Goal: Information Seeking & Learning: Check status

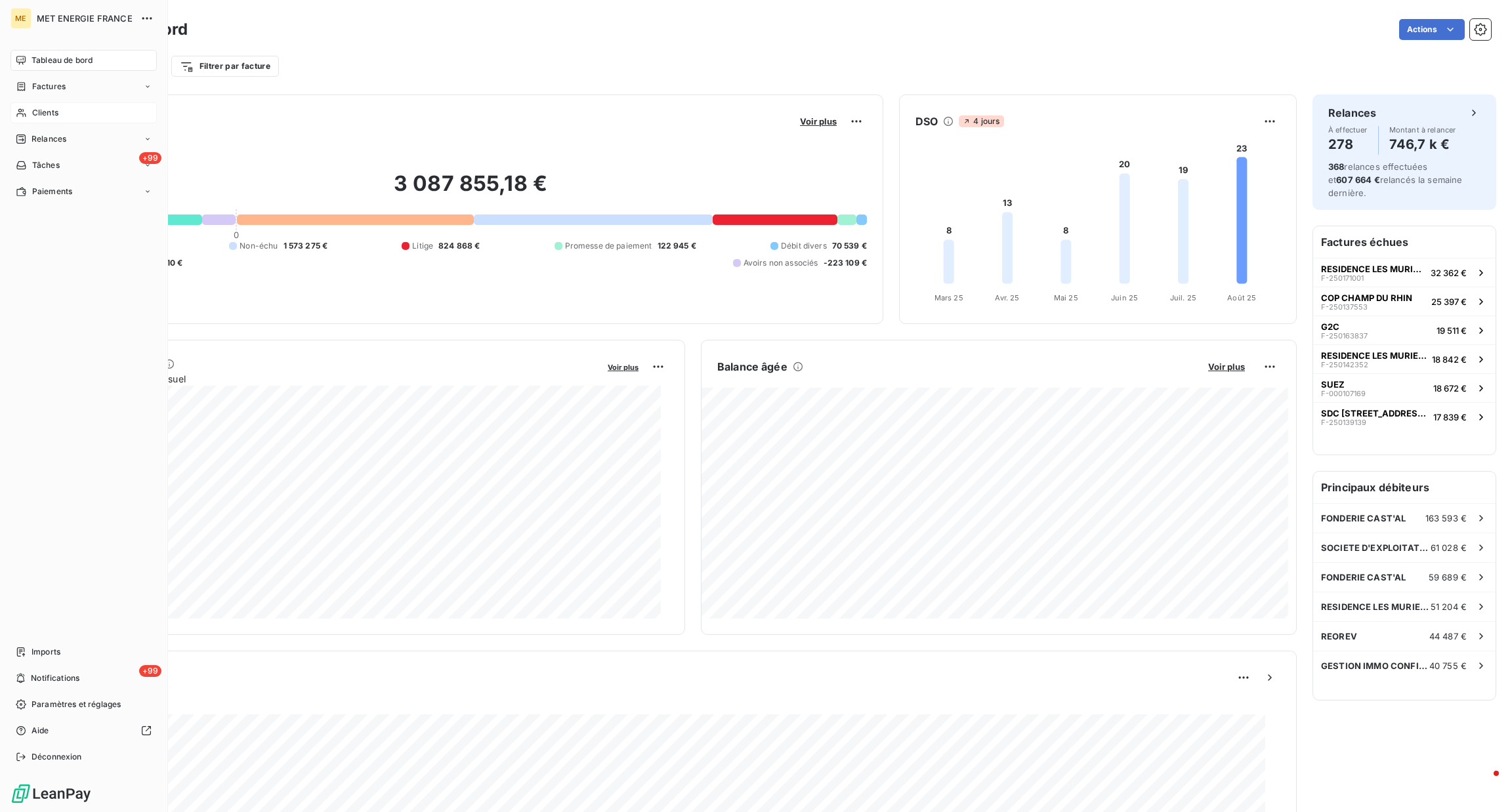
click at [27, 114] on div "Clients" at bounding box center [84, 112] width 146 height 21
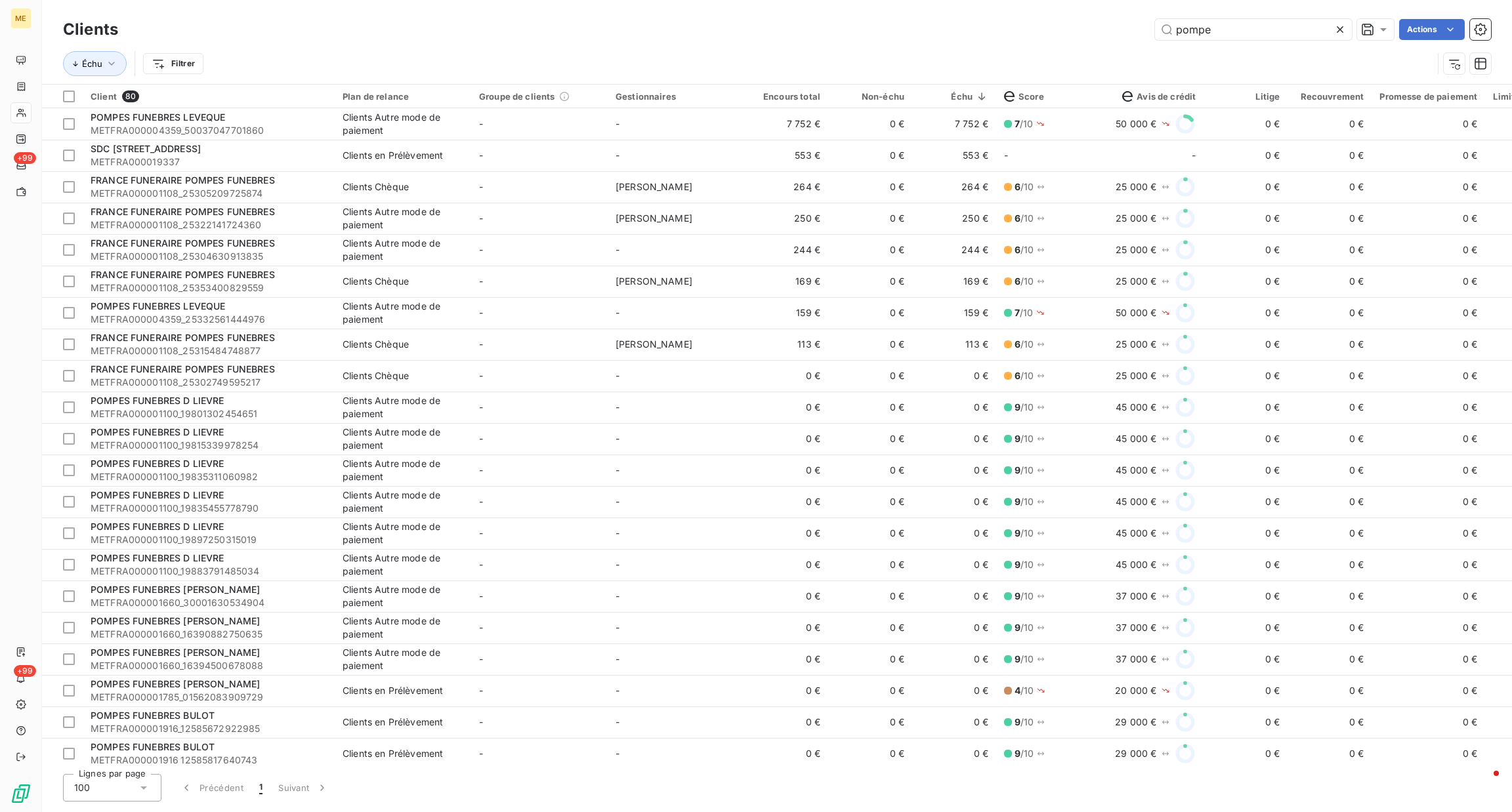
type input "pompe"
click at [416, 119] on div "Clients Autre mode de paiement" at bounding box center [403, 124] width 121 height 26
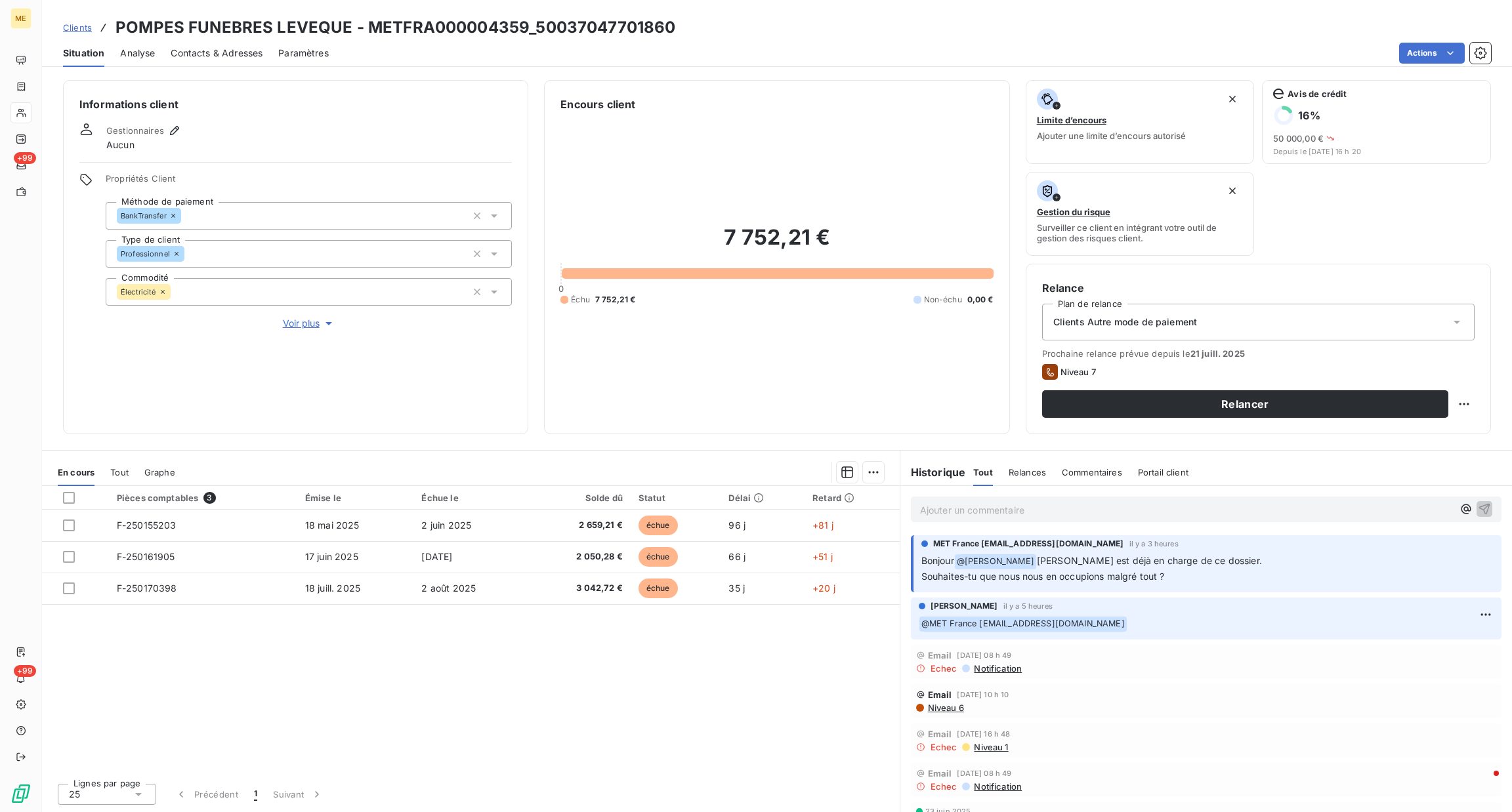
click at [1042, 505] on p "Ajouter un commentaire ﻿" at bounding box center [1186, 509] width 533 height 16
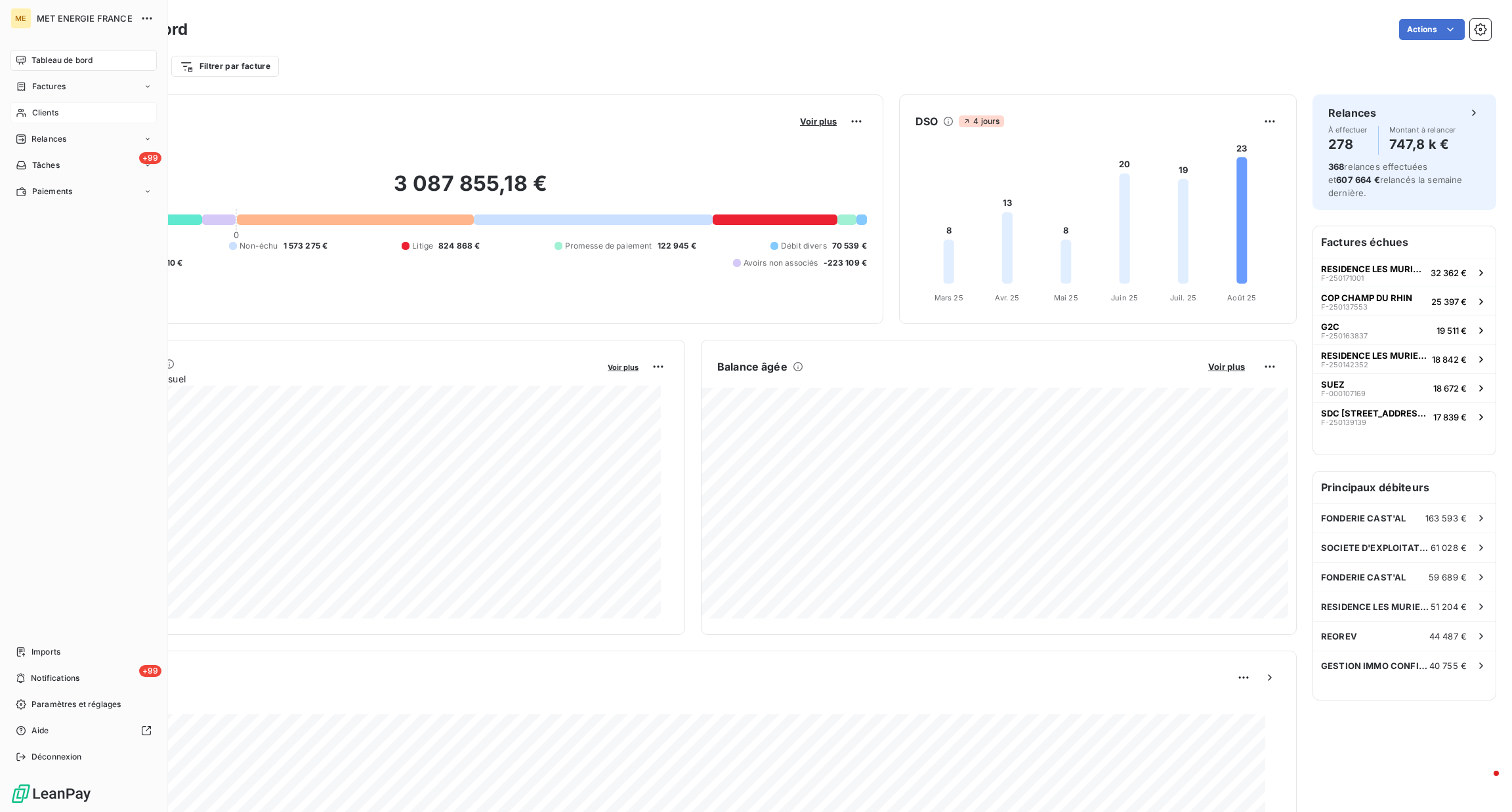
click at [28, 114] on div "Clients" at bounding box center [84, 112] width 146 height 21
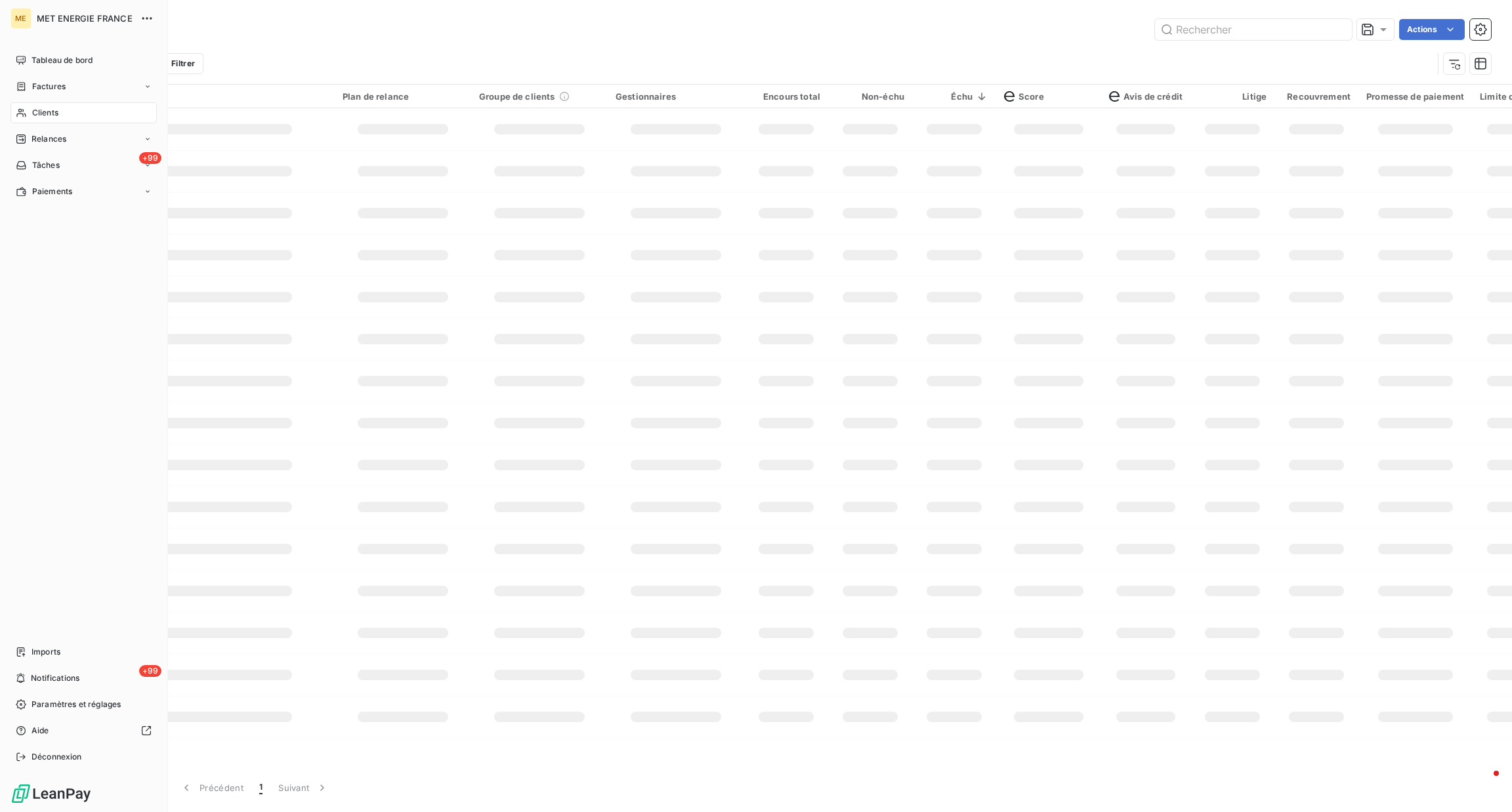
click at [26, 55] on div "Tableau de bord" at bounding box center [84, 60] width 146 height 21
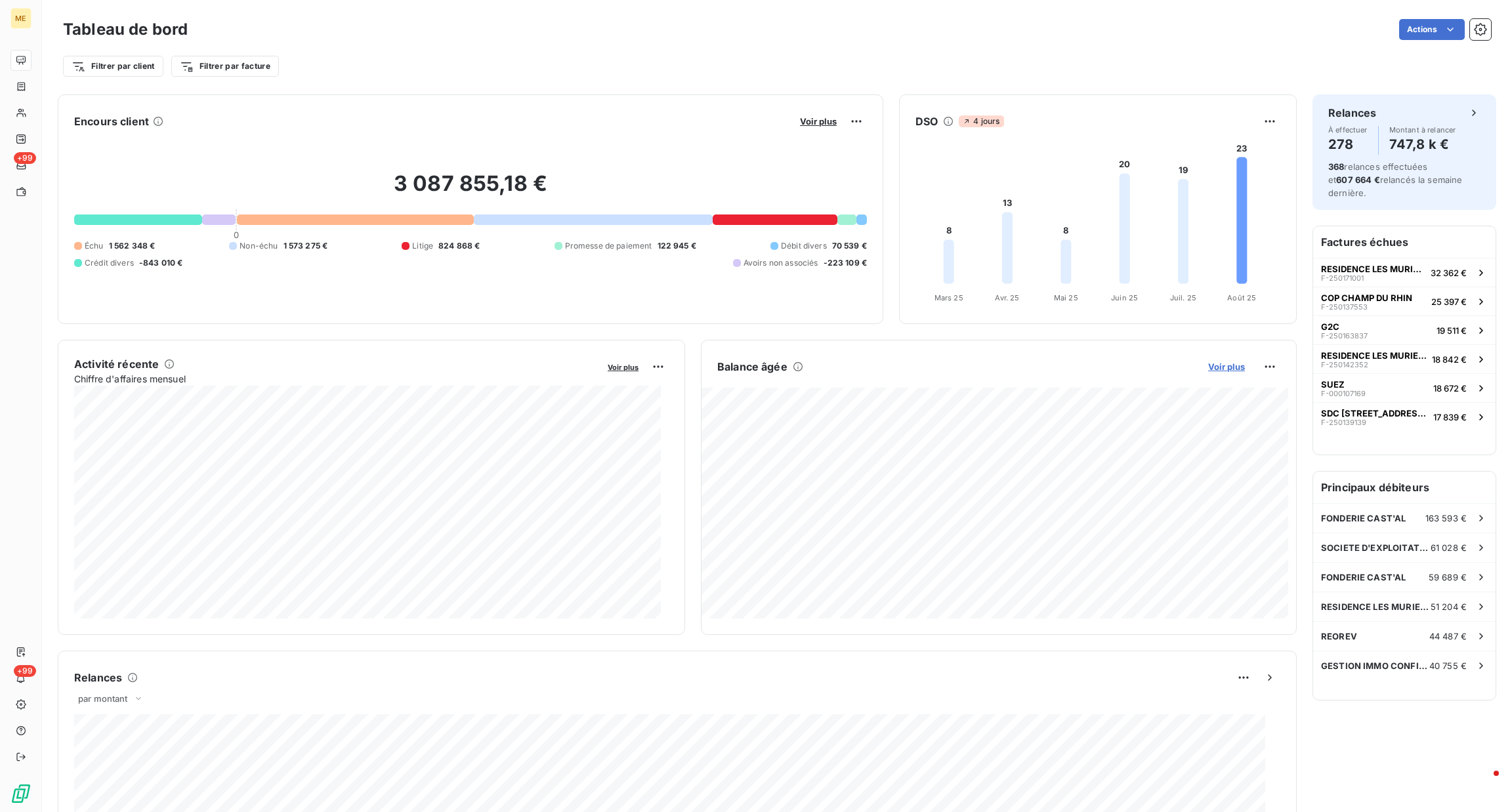
click at [1214, 368] on span "Voir plus" at bounding box center [1227, 366] width 37 height 11
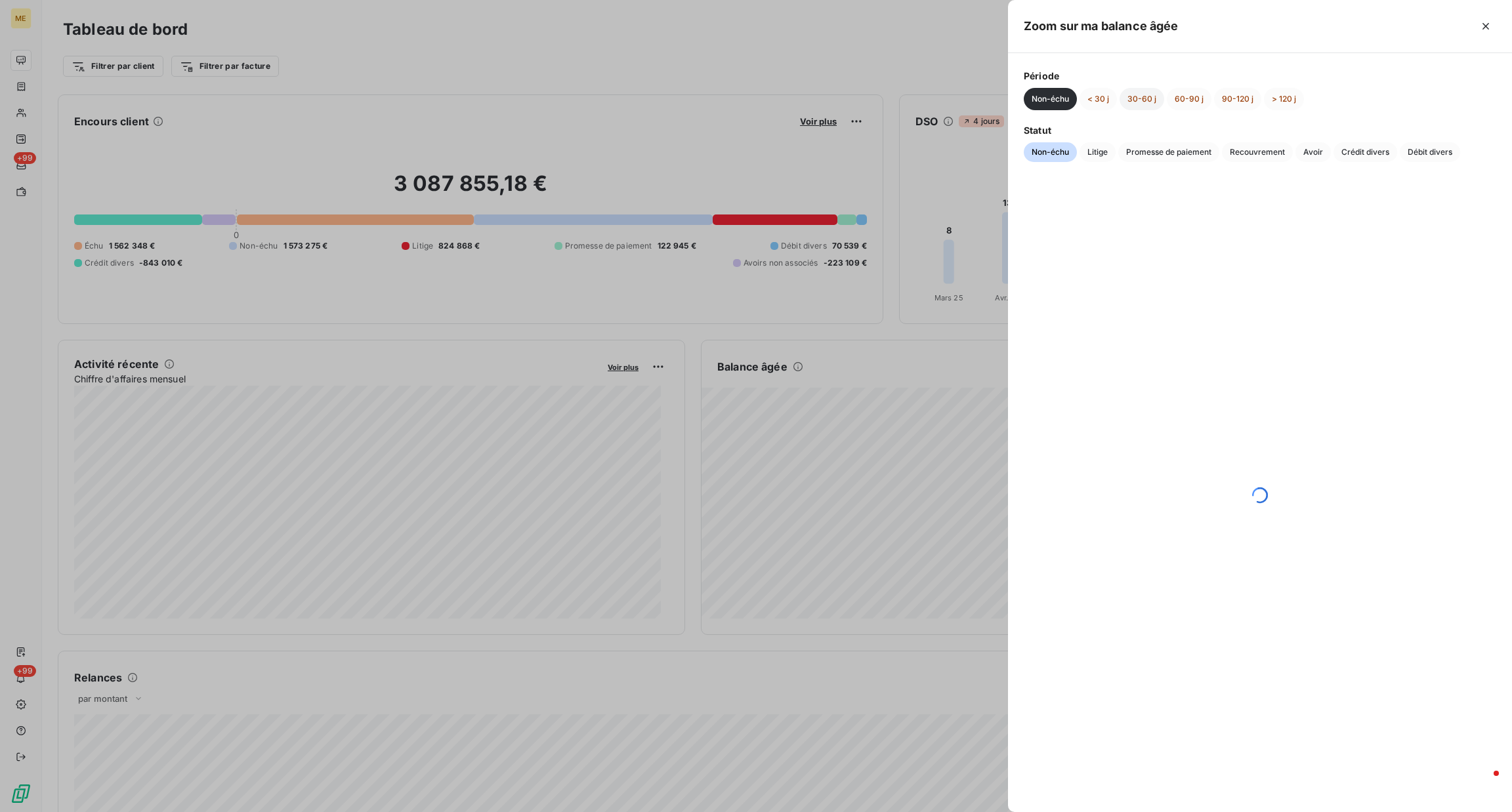
click at [1141, 98] on button "30-60 j" at bounding box center [1142, 98] width 45 height 22
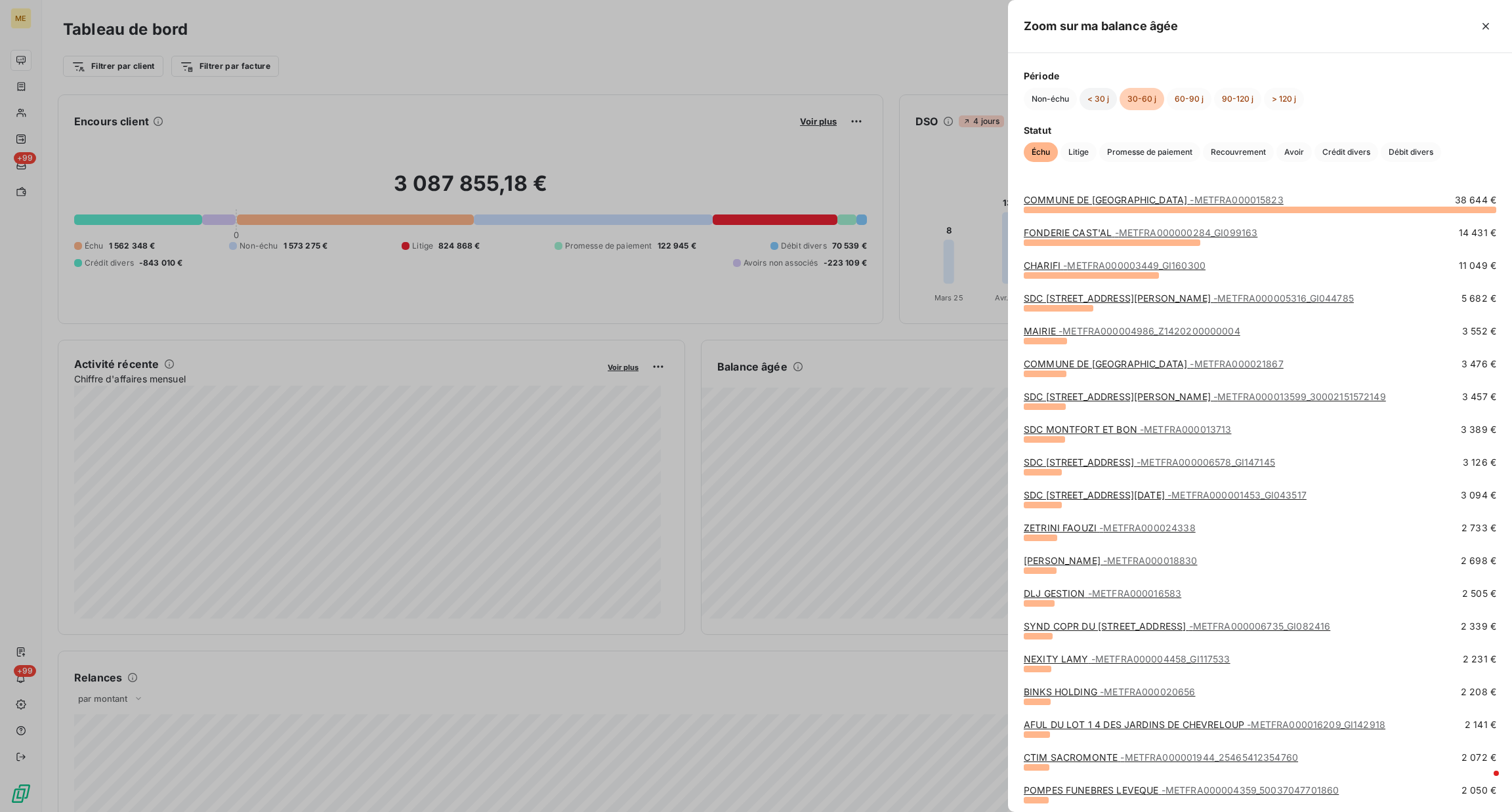
click at [1102, 98] on button "< 30 j" at bounding box center [1098, 98] width 38 height 22
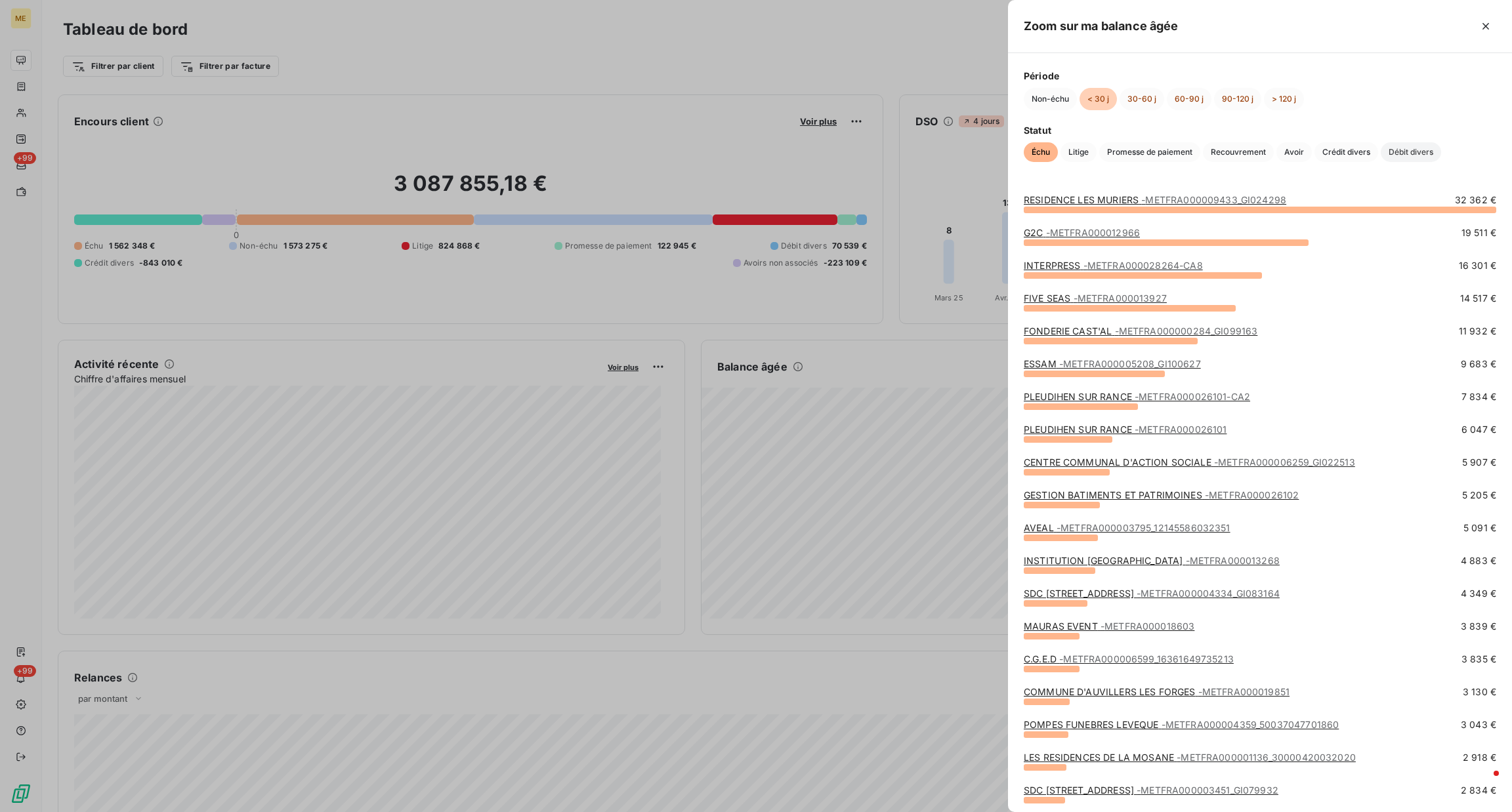
drag, startPoint x: 1117, startPoint y: 197, endPoint x: 1391, endPoint y: 147, distance: 278.5
click at [1444, 105] on div "Non-échu < 30 j 30-60 j 60-90 j 90-120 j > 120 j" at bounding box center [1260, 98] width 473 height 22
click at [1261, 196] on span "- METFRA000009433_GI024298" at bounding box center [1214, 200] width 145 height 12
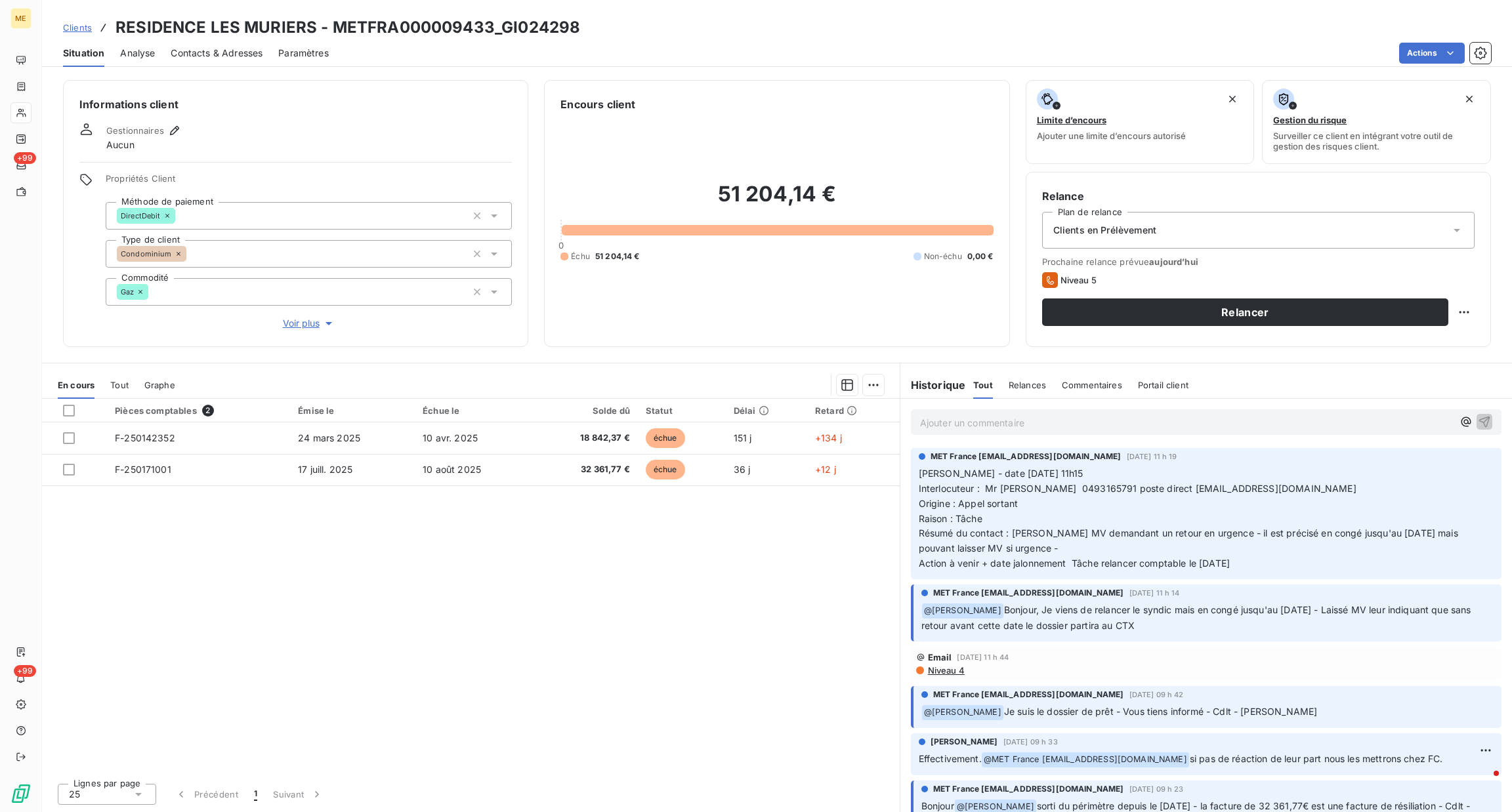
click at [970, 418] on p "Ajouter un commentaire ﻿" at bounding box center [1186, 423] width 533 height 16
click at [132, 383] on div "En cours Tout Graphe" at bounding box center [471, 385] width 858 height 28
click at [115, 388] on span "Tout" at bounding box center [119, 385] width 18 height 11
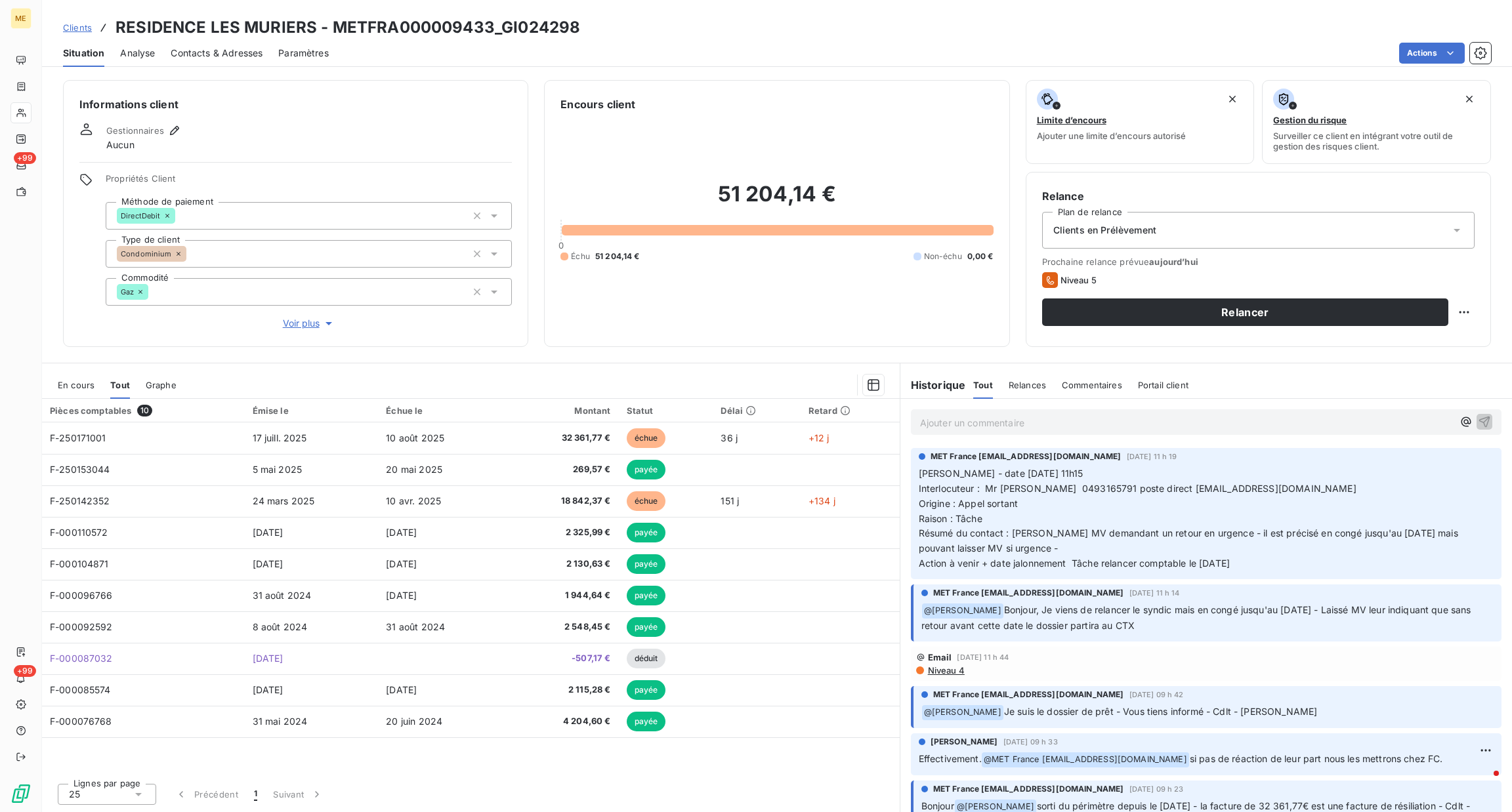
drag, startPoint x: 276, startPoint y: 334, endPoint x: 285, endPoint y: 328, distance: 10.8
click at [276, 333] on div "Informations client Gestionnaires Aucun Propriétés Client Méthode de paiement D…" at bounding box center [295, 214] width 465 height 267
click at [286, 328] on span "Voir plus" at bounding box center [309, 323] width 52 height 13
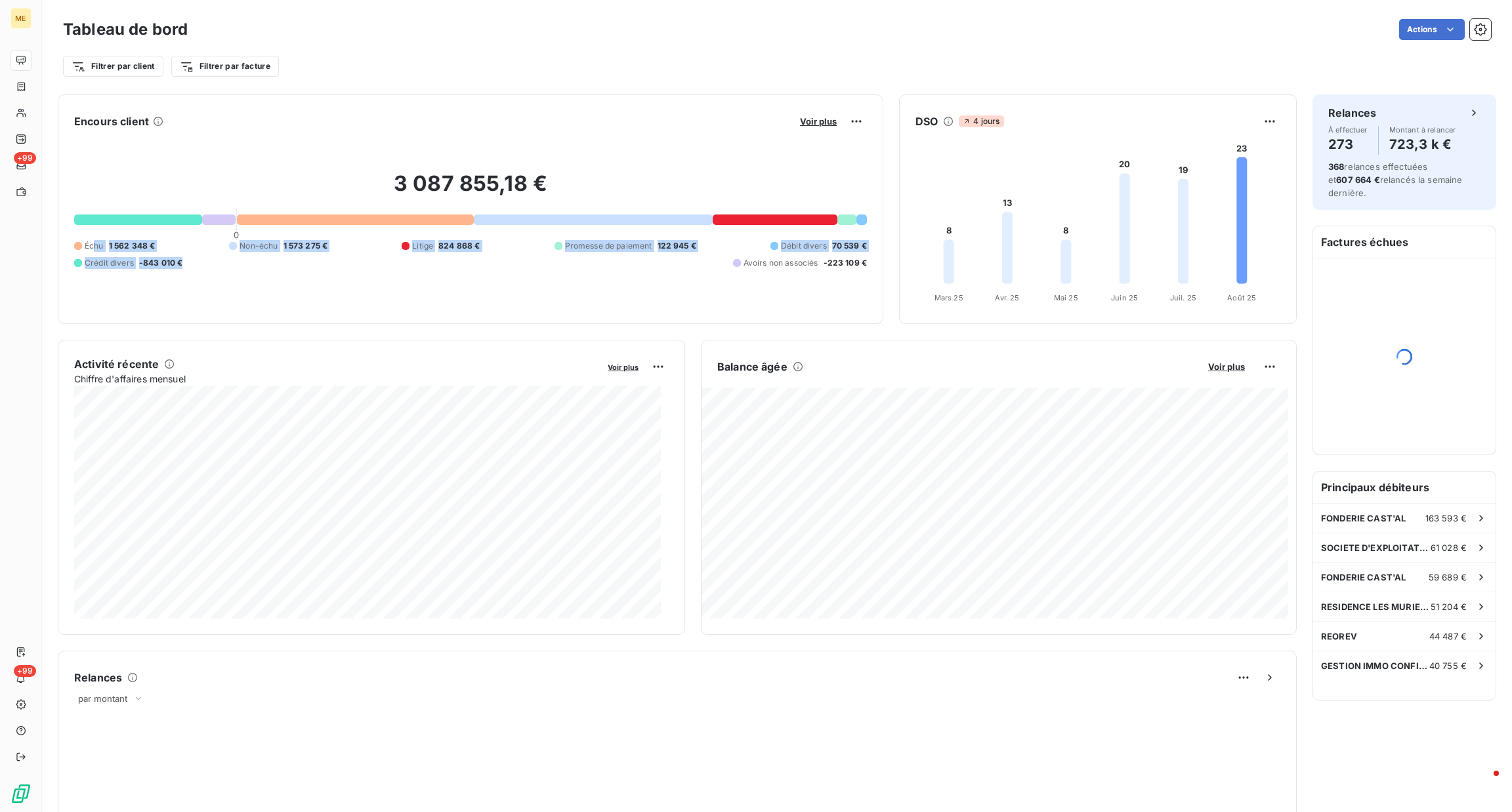
drag, startPoint x: 94, startPoint y: 246, endPoint x: 195, endPoint y: 247, distance: 101.0
click at [194, 246] on div "Échu 1 562 348 € Non-échu 1 573 275 € Litige 824 868 € Promesse de paiement 122…" at bounding box center [470, 255] width 793 height 29
click at [244, 272] on div "3 087 855,18 € 0 Échu 1 562 348 € Non-échu 1 573 275 € Litige 824 868 € Promess…" at bounding box center [470, 220] width 793 height 176
drag, startPoint x: 147, startPoint y: 254, endPoint x: 124, endPoint y: 252, distance: 23.1
click at [89, 231] on div "3 087 855,18 € 0 Échu 1 562 348 € Non-échu 1 573 275 € Litige 824 868 € Promess…" at bounding box center [470, 220] width 793 height 176
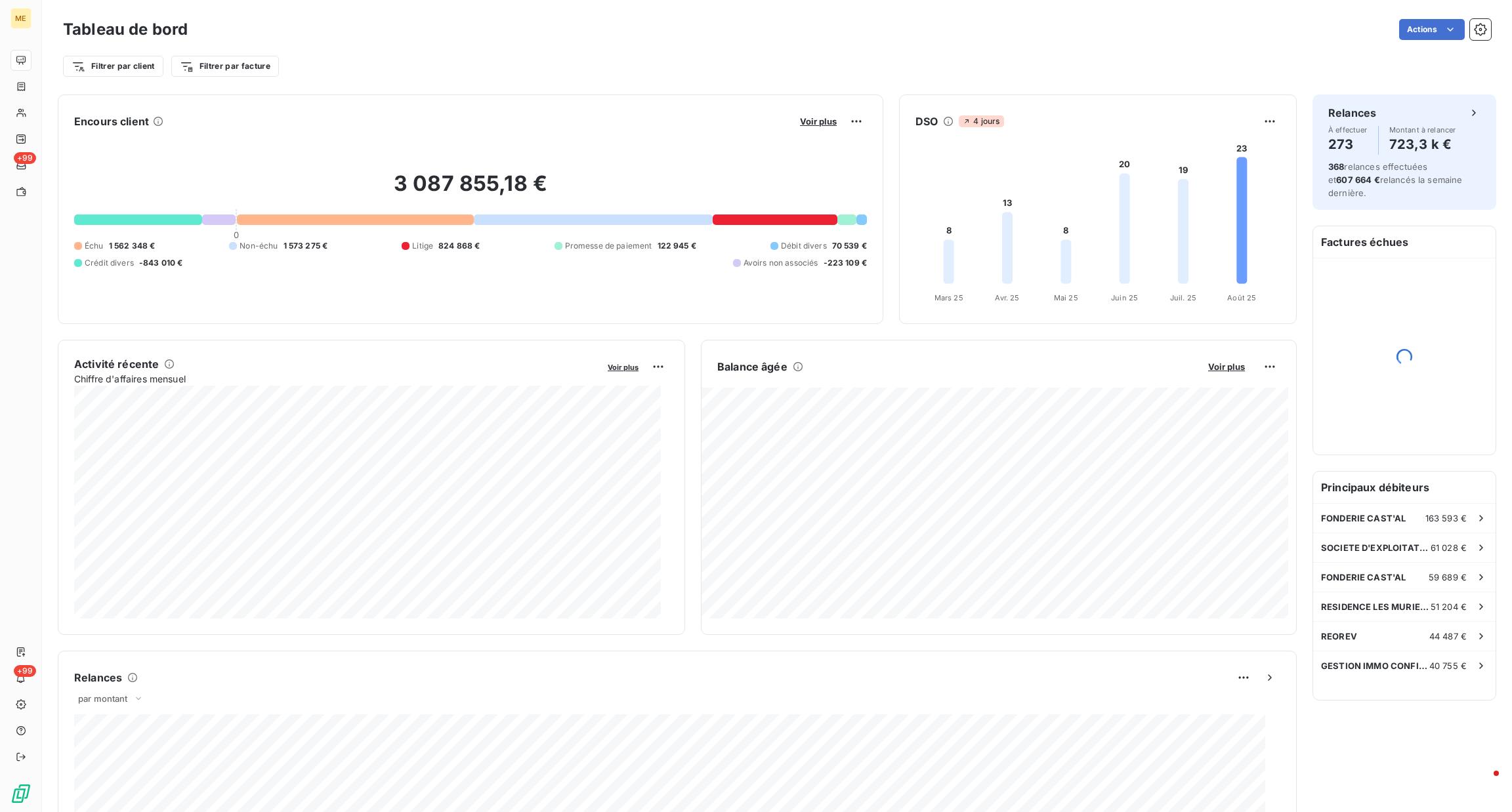
click at [194, 277] on div "3 087 855,18 € 0 Échu 1 562 348 € Non-échu 1 573 275 € Litige 824 868 € Promess…" at bounding box center [470, 220] width 793 height 176
drag, startPoint x: 191, startPoint y: 272, endPoint x: 82, endPoint y: 240, distance: 113.6
click at [82, 240] on div "3 087 855,18 € 0 Échu 1 562 348 € Non-échu 1 573 275 € Litige 824 868 € Promess…" at bounding box center [470, 220] width 793 height 176
click at [497, 294] on div "3 087 855,18 € 0 Échu 1 562 348 € Non-échu 1 573 275 € Litige 824 868 € Promess…" at bounding box center [470, 220] width 793 height 176
drag, startPoint x: 857, startPoint y: 268, endPoint x: 214, endPoint y: 256, distance: 643.1
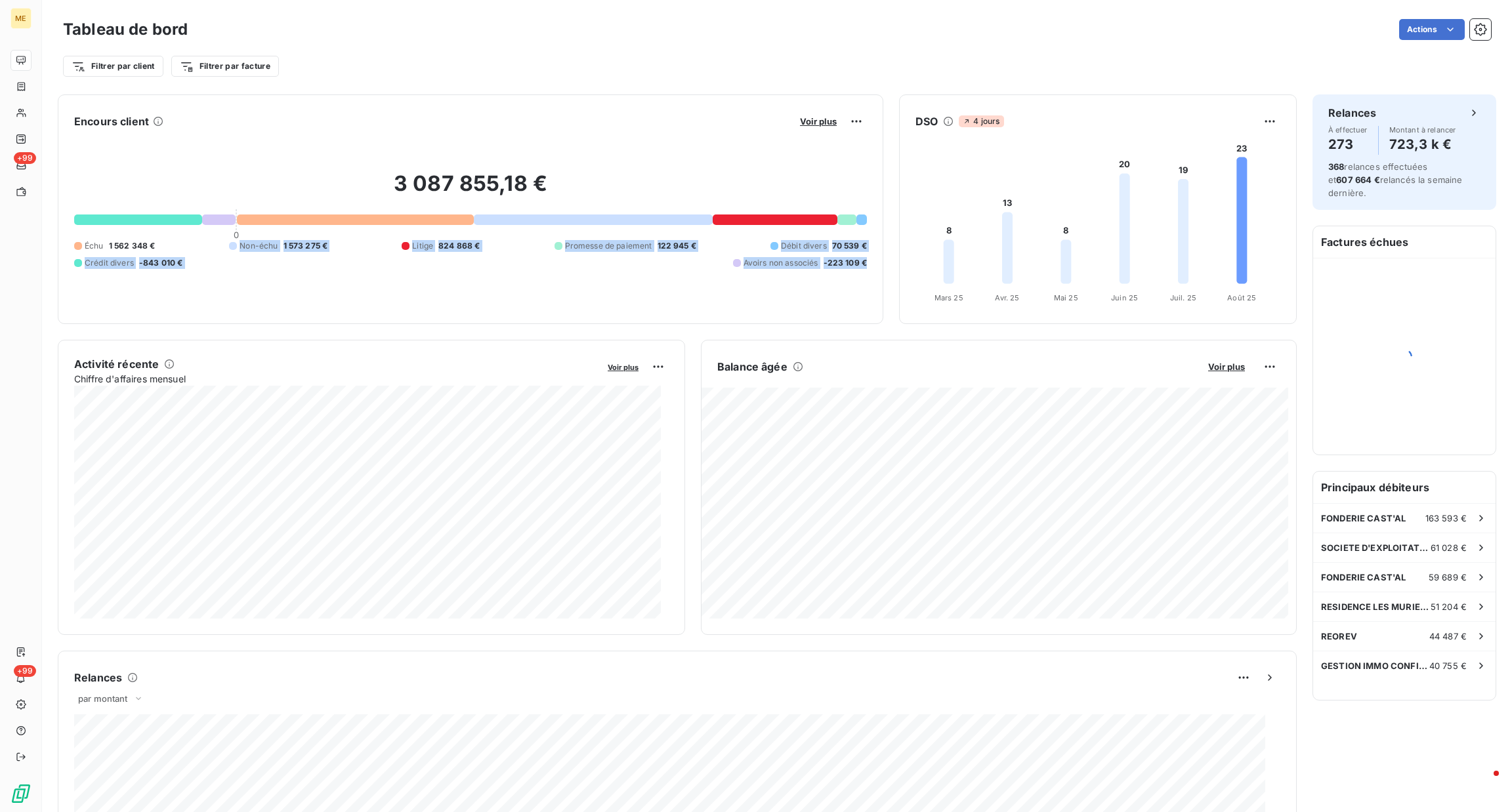
click at [214, 256] on div "Encours client Voir plus 3 087 855,18 € 0 Échu 1 562 348 € Non-échu 1 573 275 €…" at bounding box center [470, 209] width 826 height 230
click at [214, 267] on div "Échu 1 562 348 € Non-échu 1 573 275 € Litige 824 868 € Promesse de paiement 122…" at bounding box center [470, 255] width 793 height 29
click at [119, 240] on span "1 562 348 €" at bounding box center [132, 246] width 47 height 12
drag, startPoint x: 88, startPoint y: 237, endPoint x: 793, endPoint y: 288, distance: 706.8
click at [748, 285] on div "3 087 855,18 € 0 Échu 1 562 348 € Non-échu 1 573 275 € Litige 824 868 € Promess…" at bounding box center [470, 220] width 793 height 176
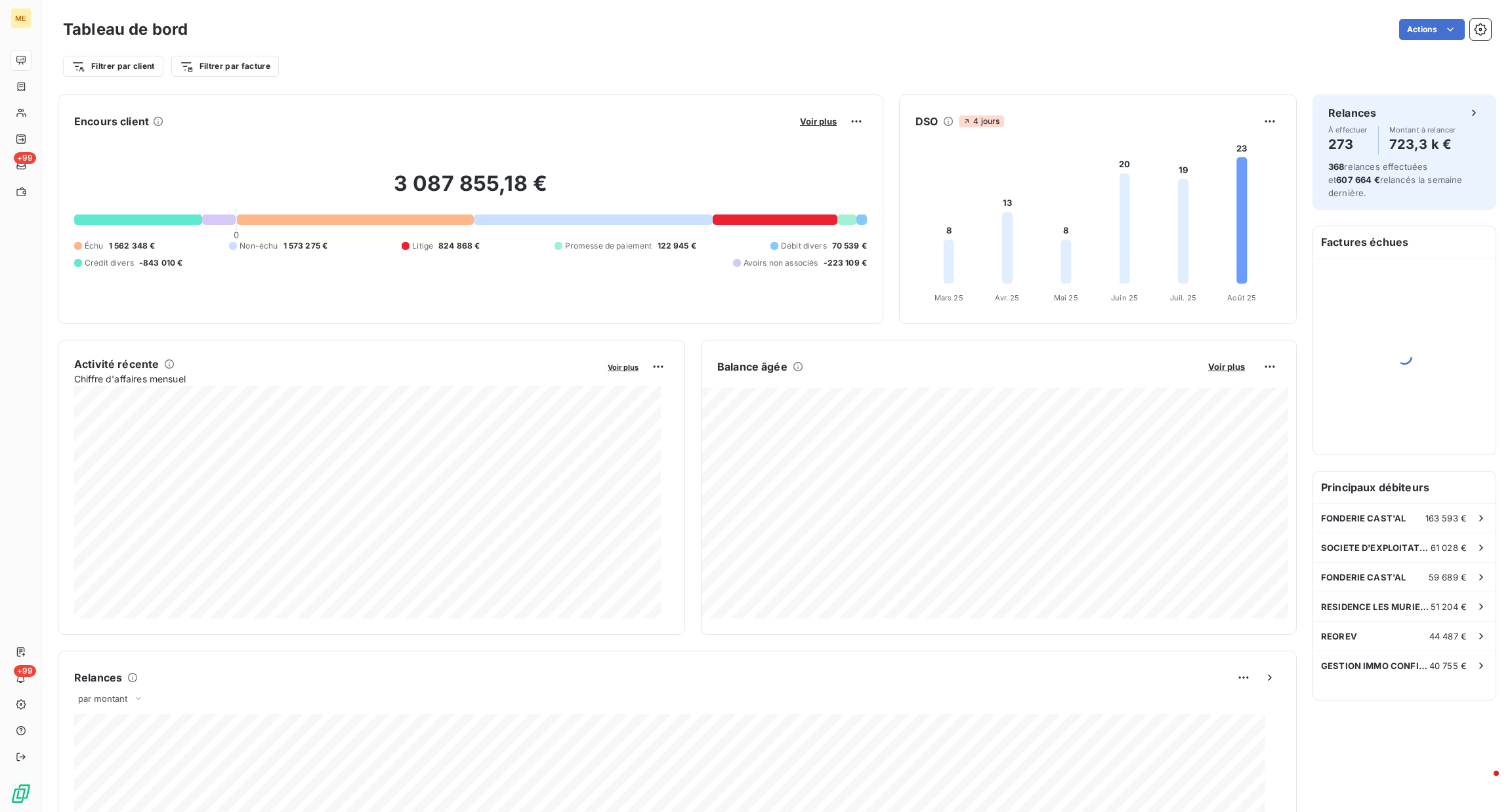
click at [838, 292] on div "3 087 855,18 € 0 Échu 1 562 348 € Non-échu 1 573 275 € Litige 824 868 € Promess…" at bounding box center [470, 220] width 793 height 176
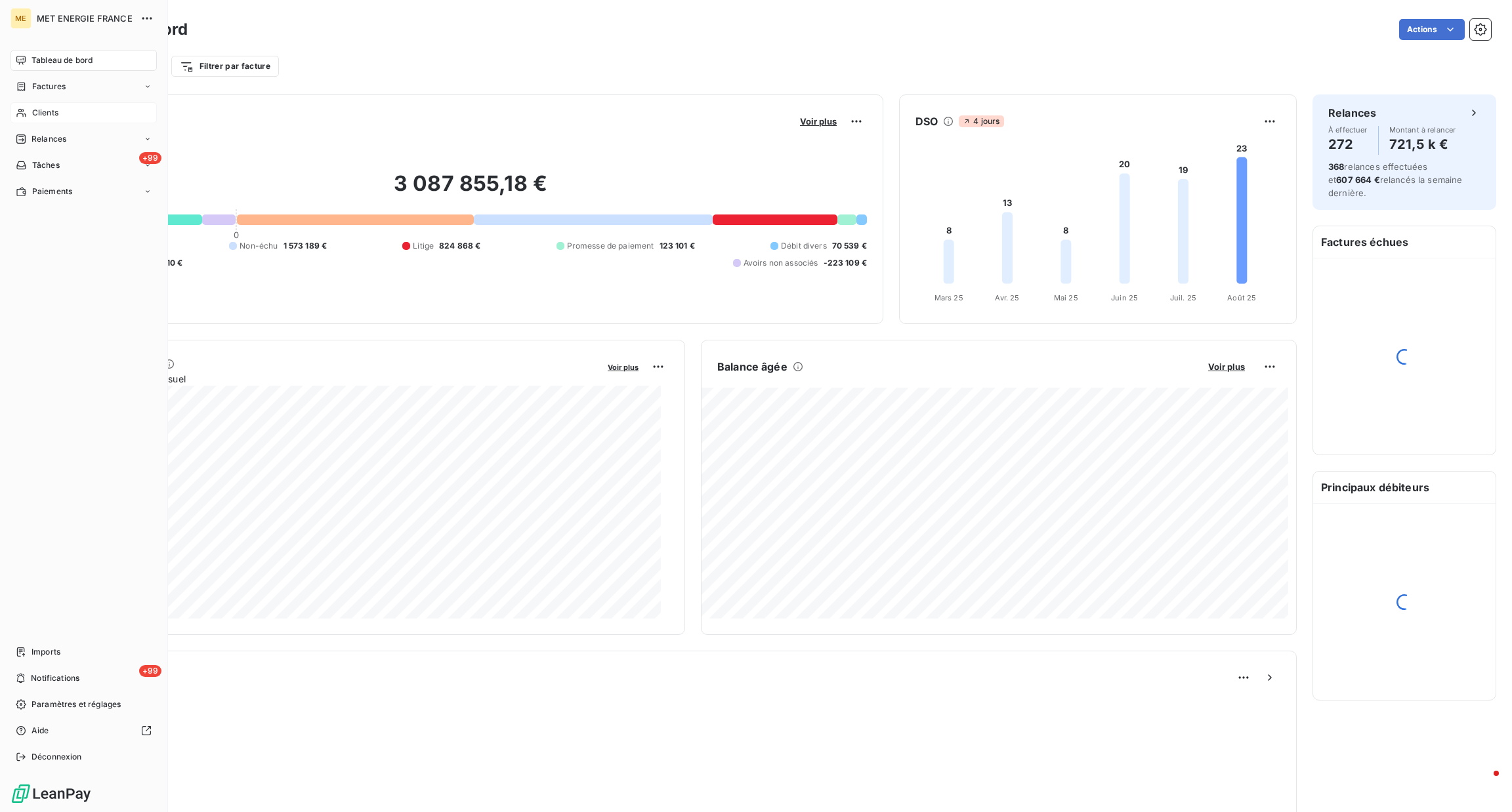
click at [25, 104] on div "Clients" at bounding box center [84, 112] width 146 height 21
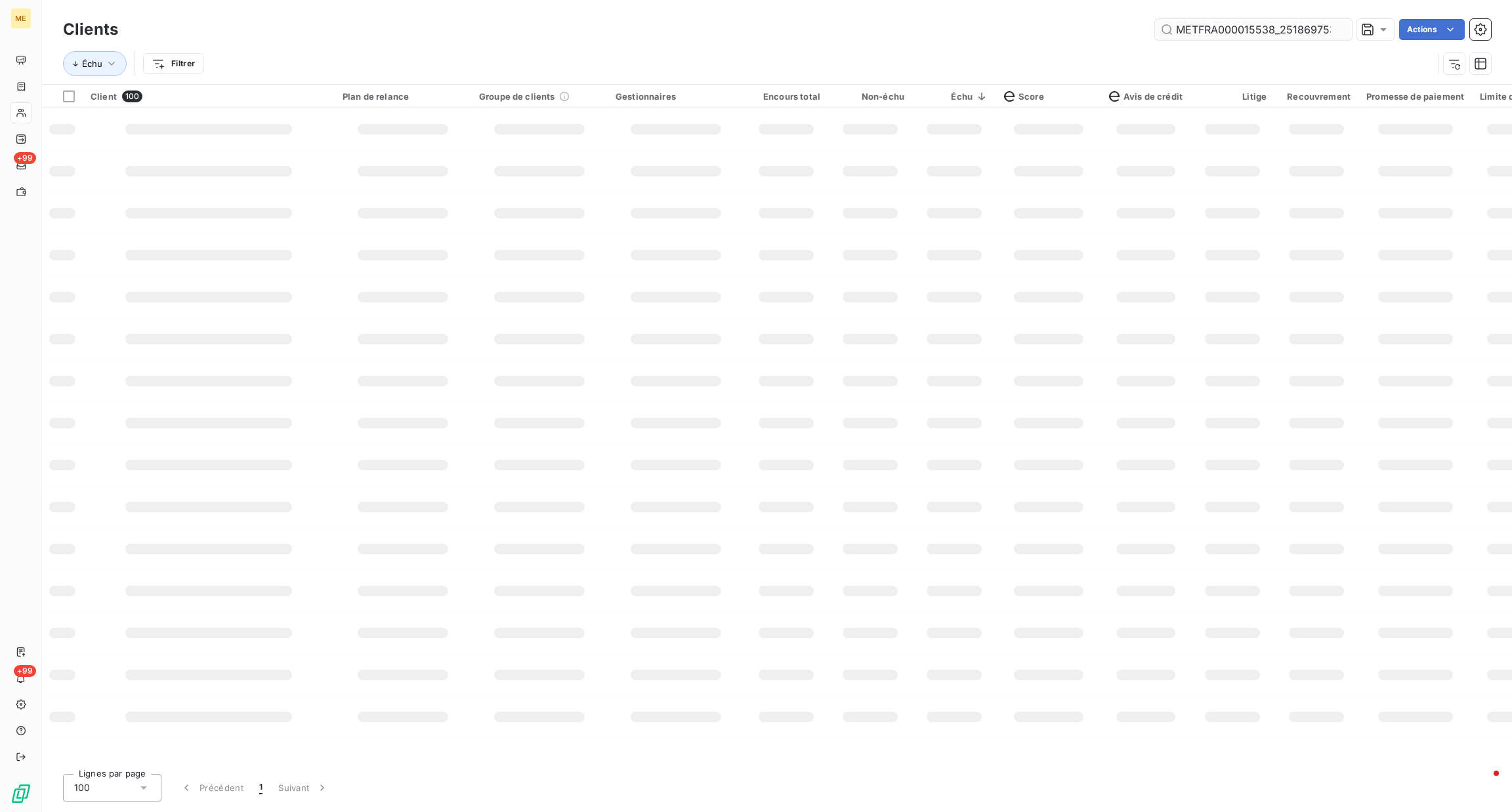
scroll to position [0, 35]
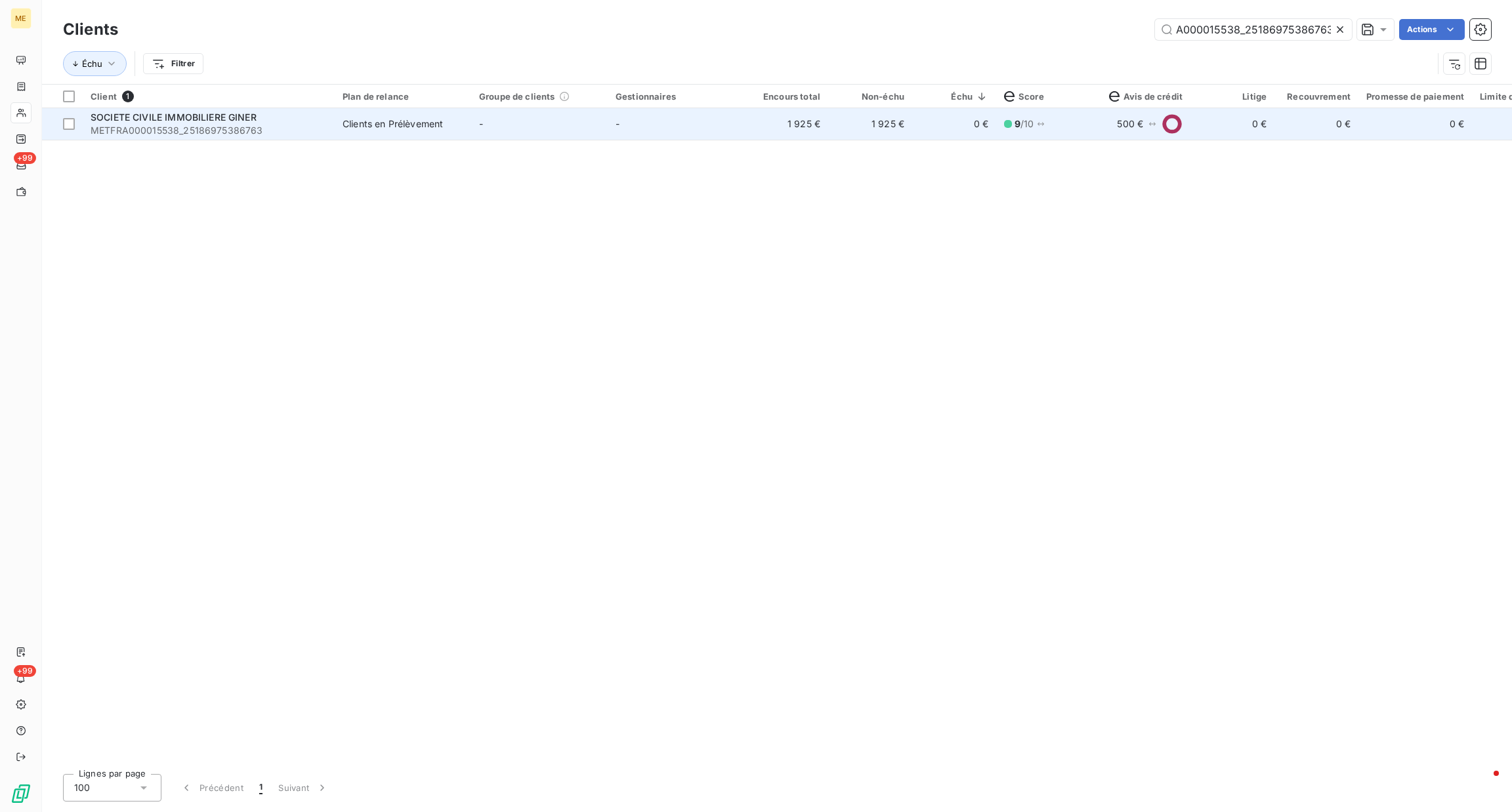
type input "METFRA000015538_25186975386763"
click at [237, 114] on span "SOCIETE CIVILE IMMOBILIERE GINER" at bounding box center [174, 117] width 166 height 12
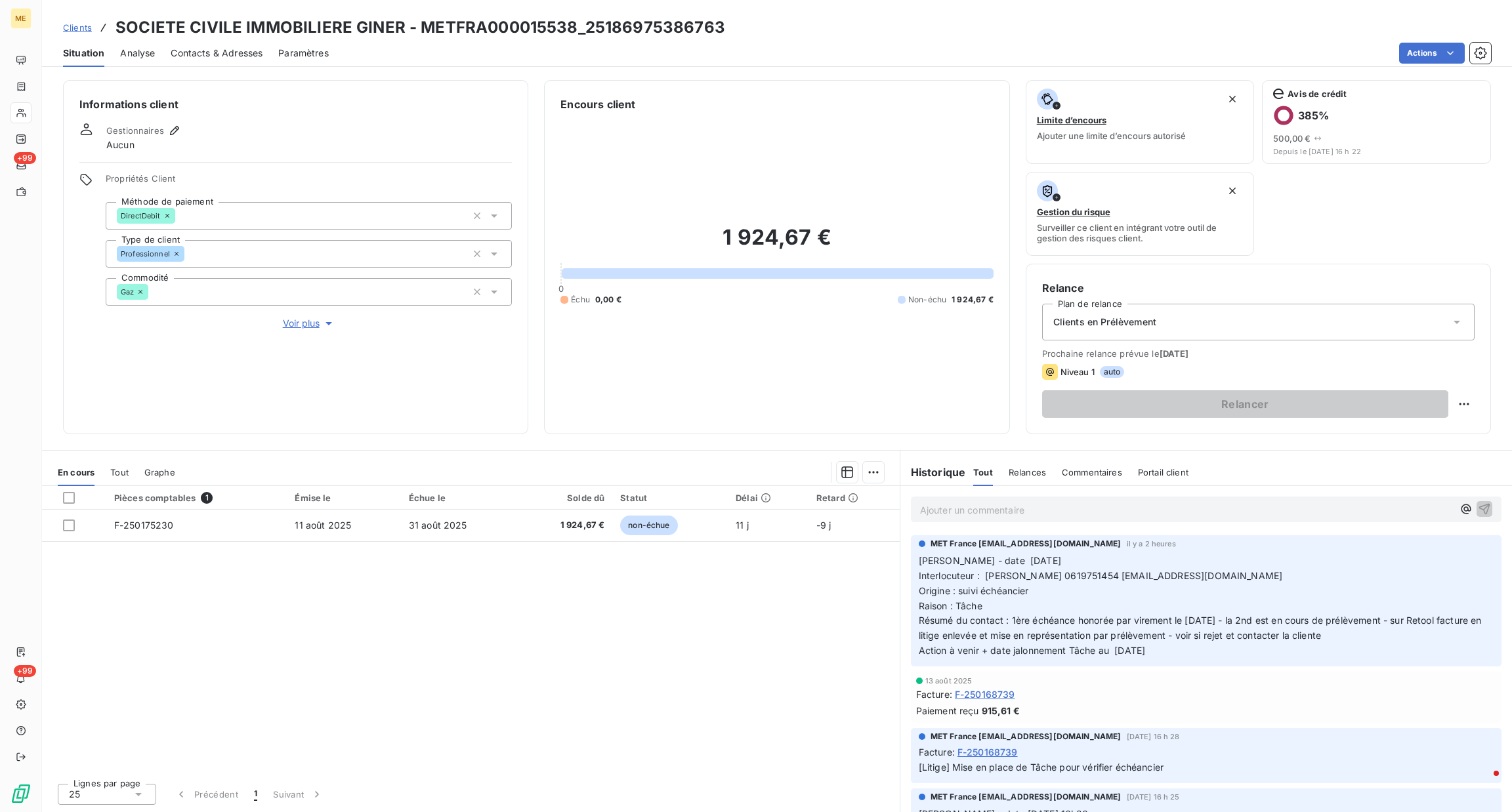
click at [123, 469] on span "Tout" at bounding box center [119, 472] width 18 height 11
